Goal: Navigation & Orientation: Find specific page/section

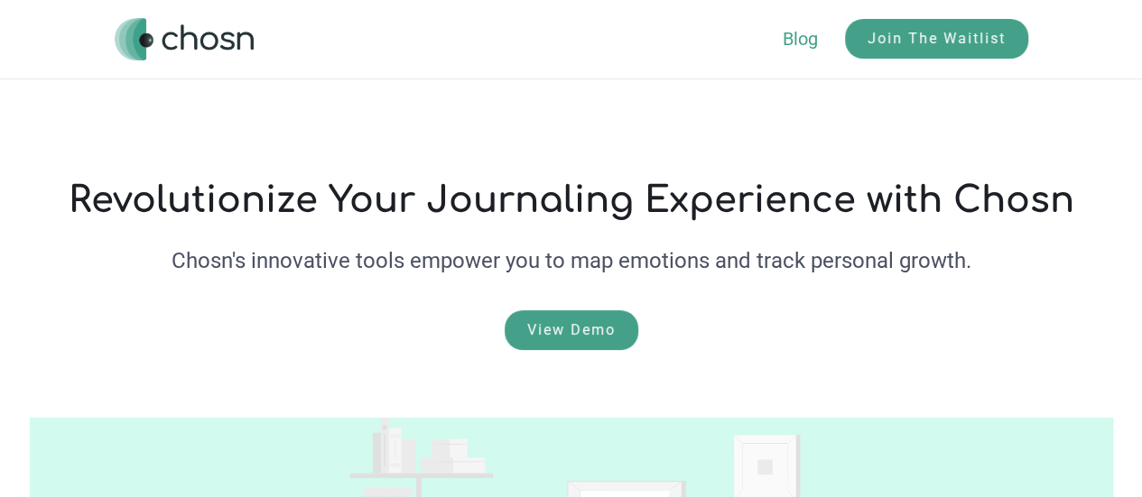
click at [792, 37] on link "Blog" at bounding box center [814, 39] width 62 height 22
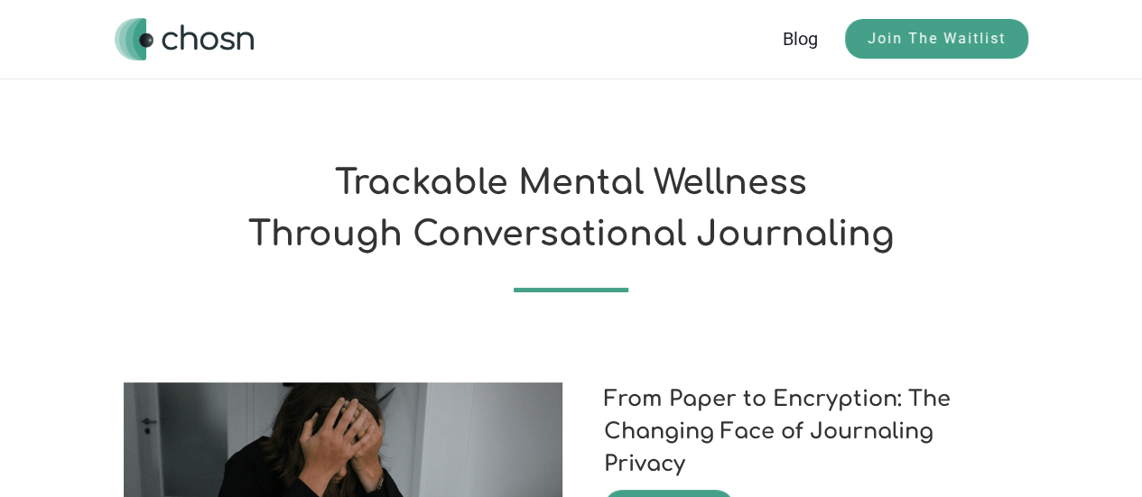
click at [215, 45] on img "home" at bounding box center [184, 39] width 139 height 42
